Goal: Find specific page/section: Find specific page/section

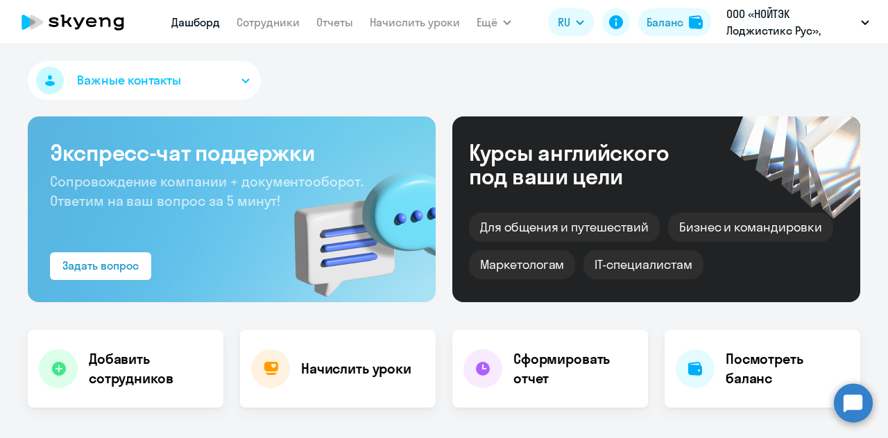
click at [473, 22] on div "[PERSON_NAME] Отчеты Начислить уроки Ещё Дашборд Сотрудники Отчеты Начислить ур…" at bounding box center [341, 22] width 340 height 28
click at [493, 25] on span "Ещё" at bounding box center [486, 22] width 21 height 17
select select "30"
click at [493, 25] on span "Ещё" at bounding box center [486, 22] width 21 height 17
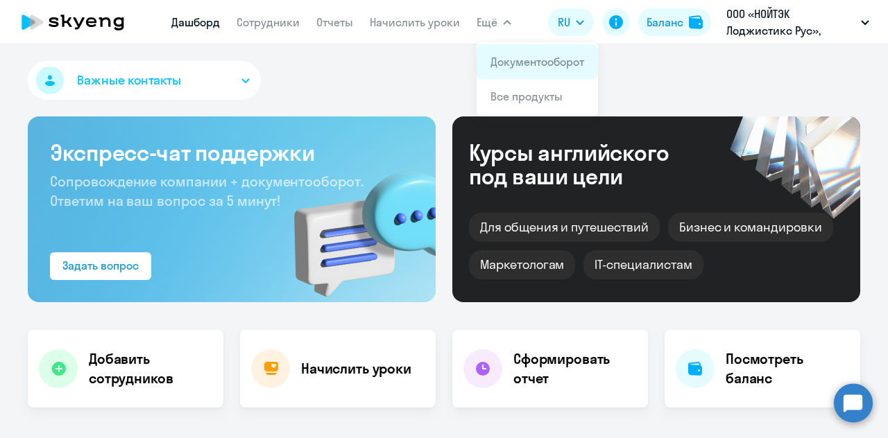
click at [516, 62] on link "Документооборот" at bounding box center [537, 62] width 94 height 14
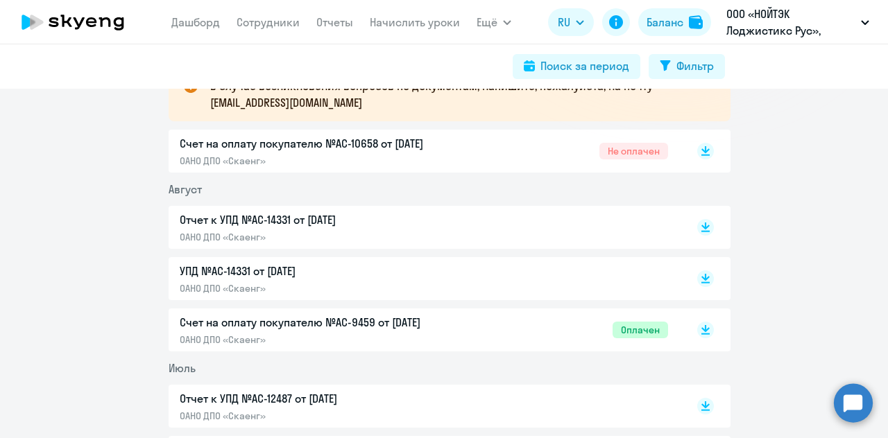
scroll to position [208, 0]
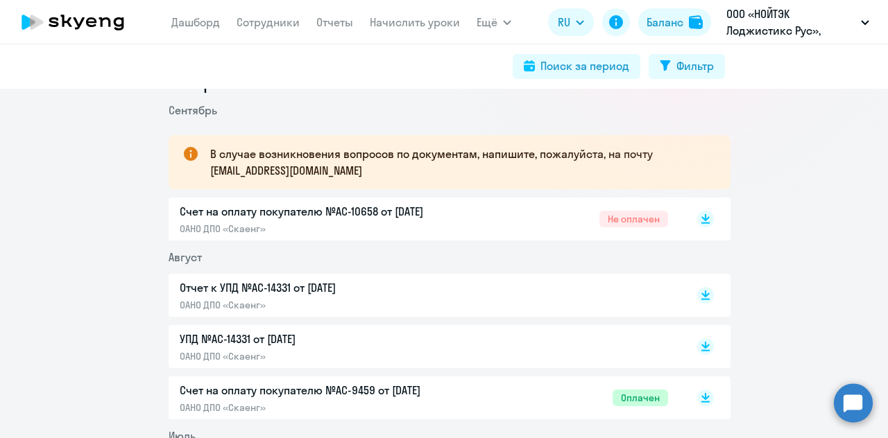
click at [358, 217] on p "Счет на оплату покупателю №AC-10658 от [DATE]" at bounding box center [325, 211] width 291 height 17
